Goal: Task Accomplishment & Management: Use online tool/utility

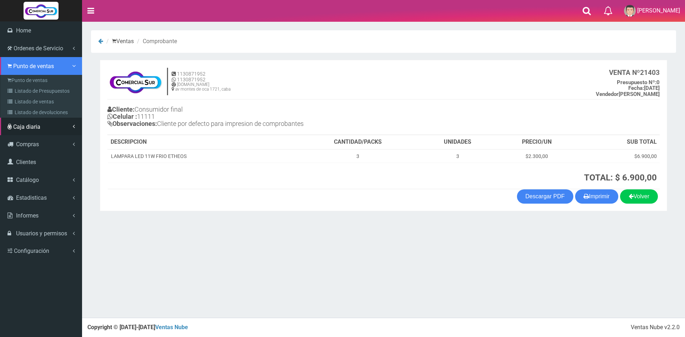
click at [19, 74] on link "Punto de ventas" at bounding box center [41, 66] width 82 height 18
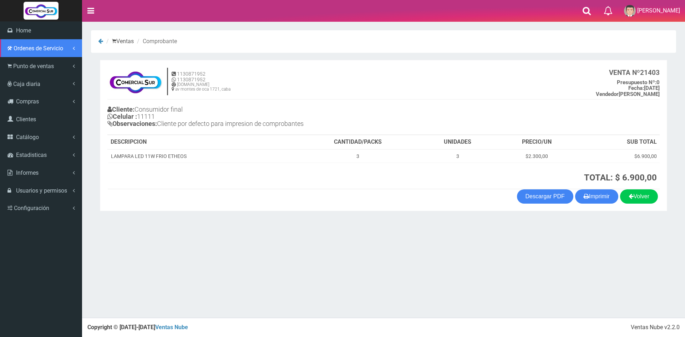
click at [21, 54] on link "Ordenes de Servicio" at bounding box center [41, 48] width 82 height 18
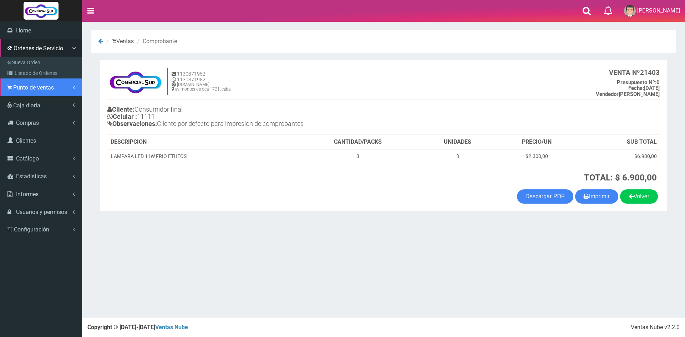
click at [38, 87] on span "Punto de ventas" at bounding box center [33, 87] width 41 height 7
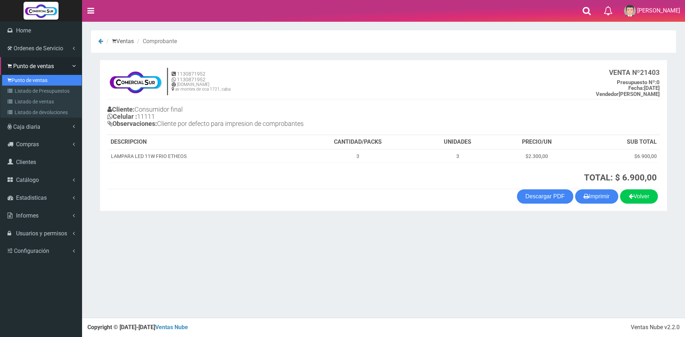
click at [37, 81] on link "Punto de ventas" at bounding box center [42, 80] width 80 height 11
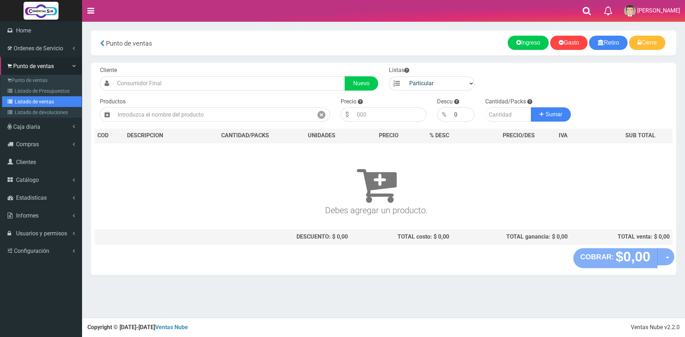
click at [37, 100] on link "Listado de ventas" at bounding box center [42, 101] width 80 height 11
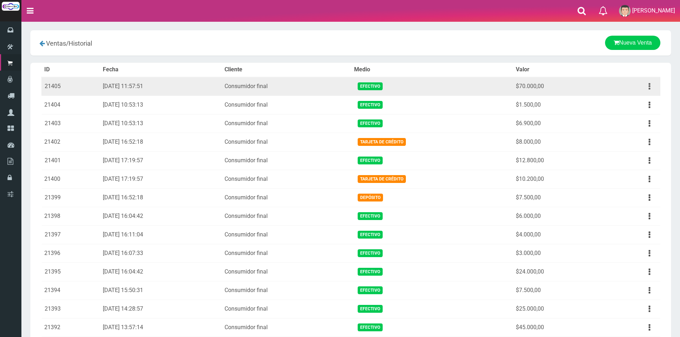
click at [647, 85] on button "button" at bounding box center [649, 86] width 16 height 12
click at [630, 108] on link "Ver" at bounding box center [628, 104] width 56 height 16
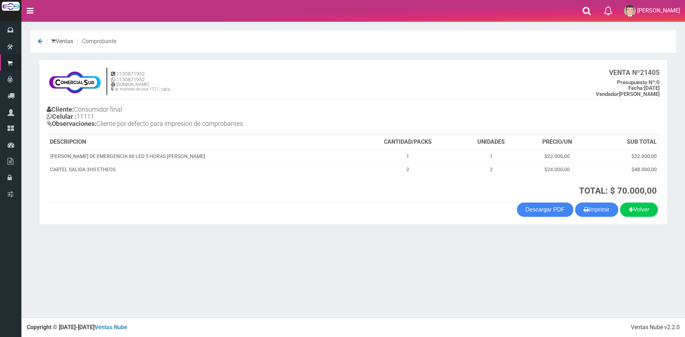
click at [596, 195] on strong "TOTAL: $ 70.000,00" at bounding box center [618, 191] width 78 height 10
click at [594, 210] on button "Imprimir" at bounding box center [596, 210] width 43 height 14
